Goal: Transaction & Acquisition: Purchase product/service

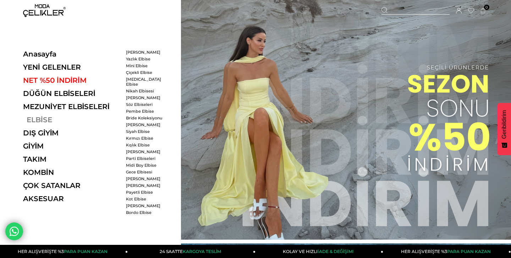
click at [40, 118] on link "ELBİSE" at bounding box center [72, 119] width 98 height 9
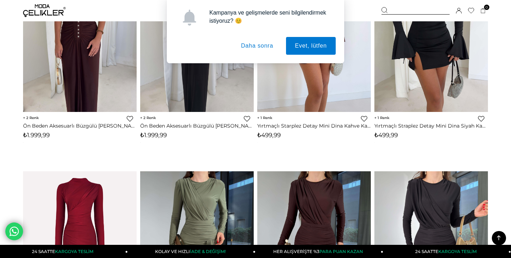
scroll to position [425, 0]
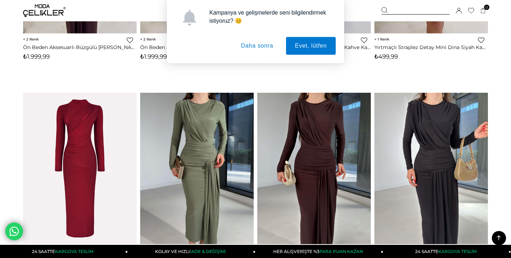
click at [267, 41] on button "Daha sonra" at bounding box center [257, 46] width 50 height 18
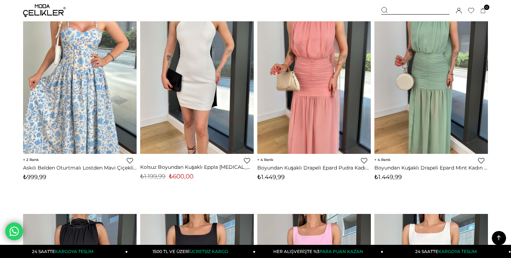
scroll to position [3041, 0]
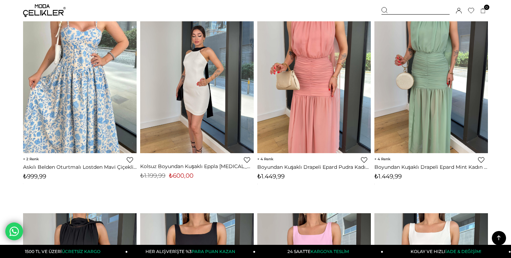
click at [177, 122] on img at bounding box center [197, 77] width 114 height 151
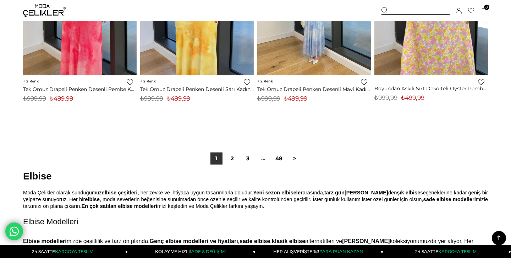
scroll to position [4209, 0]
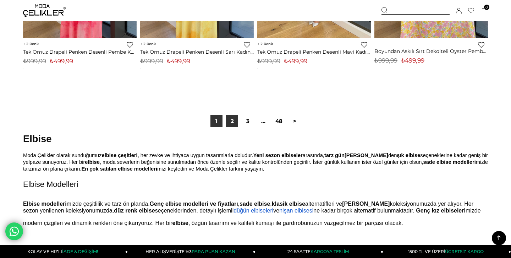
click at [230, 119] on link "2" at bounding box center [232, 121] width 12 height 12
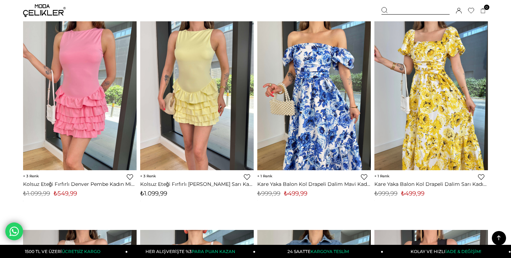
scroll to position [2186, 0]
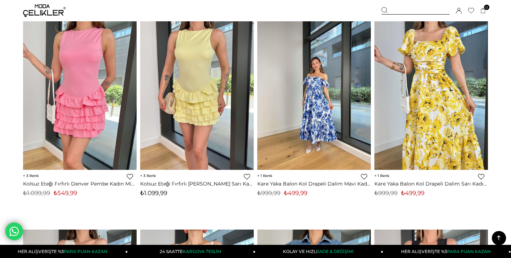
click at [312, 119] on div at bounding box center [314, 93] width 341 height 151
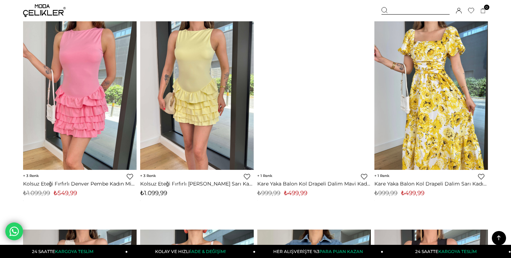
click at [314, 116] on div at bounding box center [314, 93] width 341 height 151
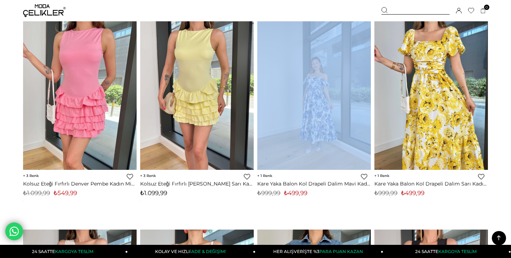
click at [330, 74] on img at bounding box center [314, 93] width 114 height 151
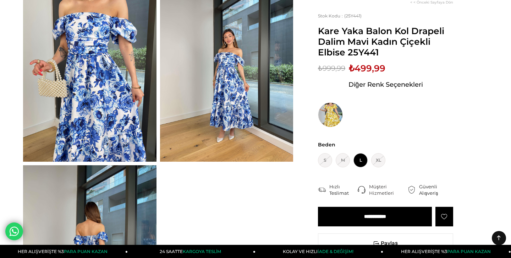
scroll to position [65, 0]
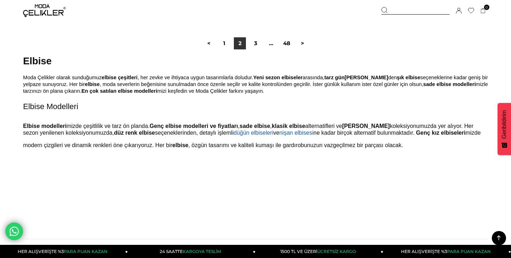
scroll to position [4297, 0]
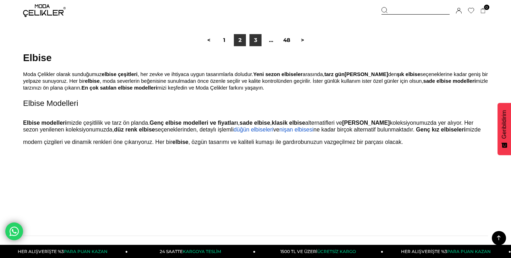
click at [254, 35] on link "3" at bounding box center [255, 40] width 12 height 12
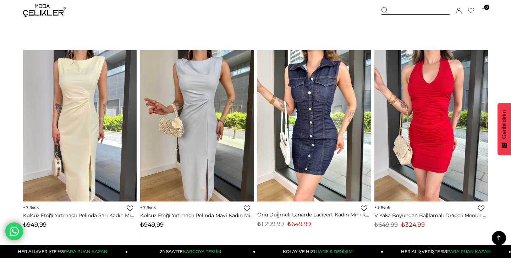
scroll to position [1522, 0]
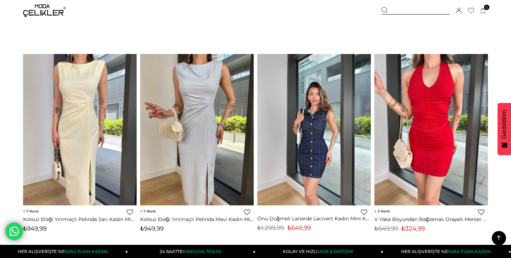
click at [321, 105] on img at bounding box center [314, 129] width 114 height 151
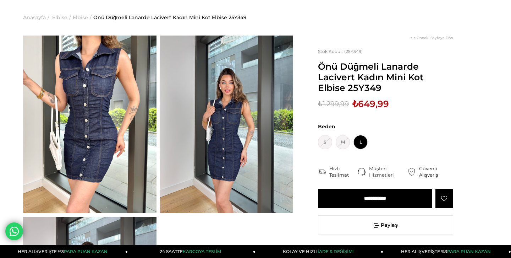
scroll to position [18, 0]
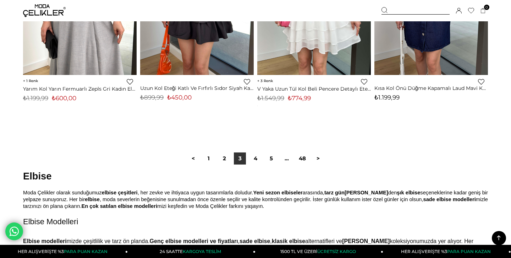
scroll to position [4209, 0]
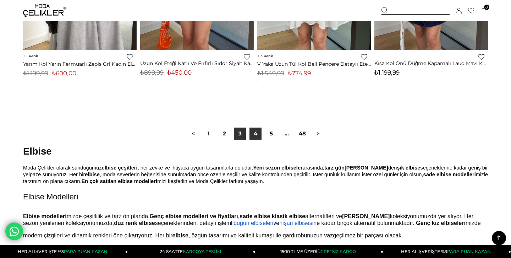
click at [255, 134] on link "4" at bounding box center [255, 133] width 12 height 12
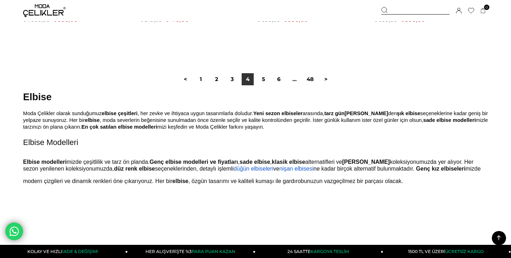
scroll to position [4263, 0]
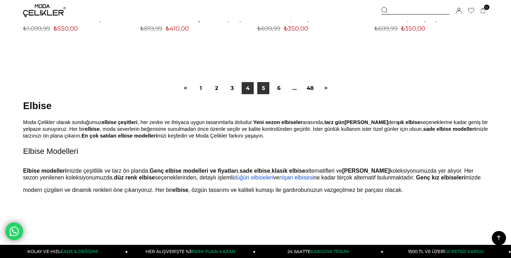
click at [263, 87] on link "5" at bounding box center [263, 88] width 12 height 12
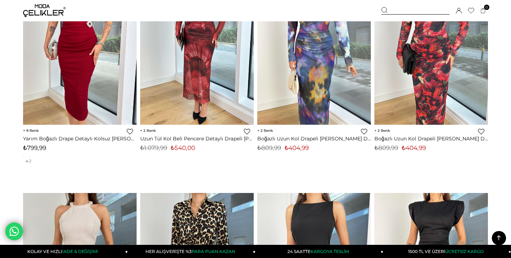
scroll to position [2859, 0]
